Goal: Browse casually: Explore the website without a specific task or goal

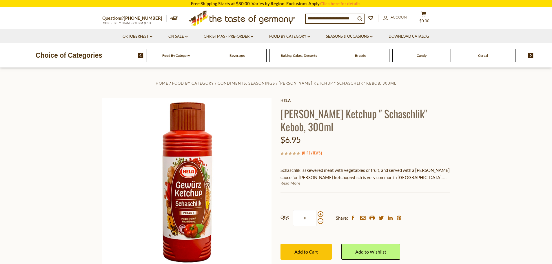
click at [292, 183] on link "Read More" at bounding box center [291, 183] width 20 height 6
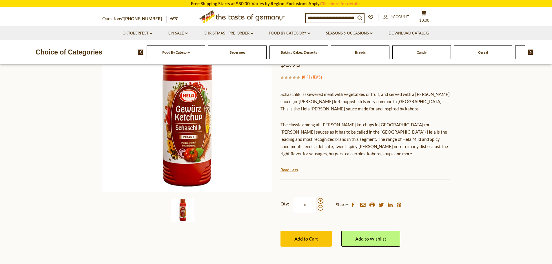
scroll to position [58, 0]
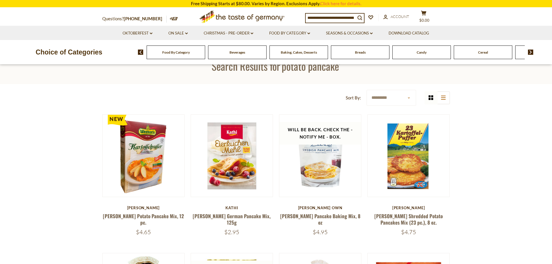
scroll to position [73, 0]
